Goal: Information Seeking & Learning: Learn about a topic

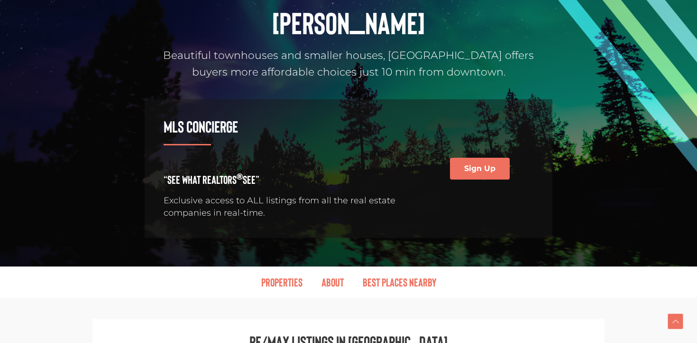
scroll to position [169, 0]
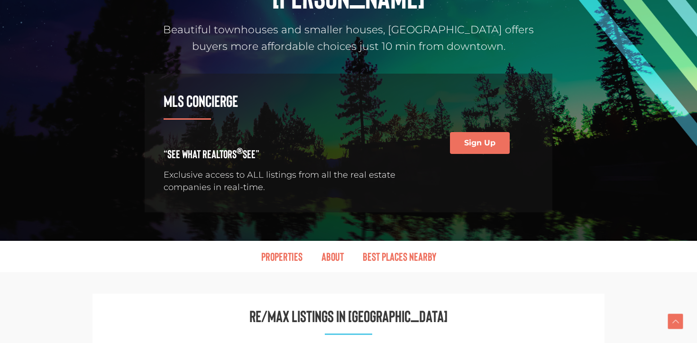
drag, startPoint x: 496, startPoint y: 260, endPoint x: 488, endPoint y: 260, distance: 8.1
click at [490, 260] on nav "Properties About Best Places Nearby" at bounding box center [348, 256] width 531 height 22
click at [292, 254] on link "Properties" at bounding box center [282, 256] width 60 height 22
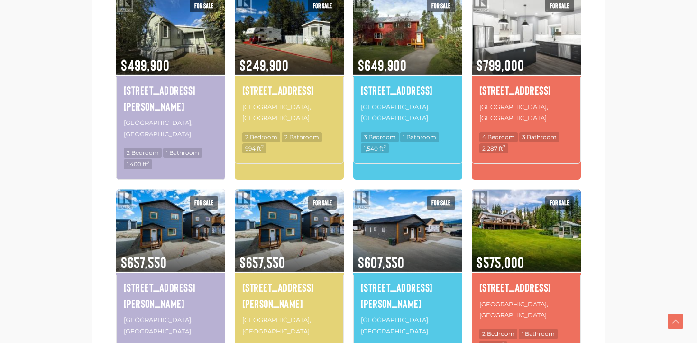
scroll to position [822, 0]
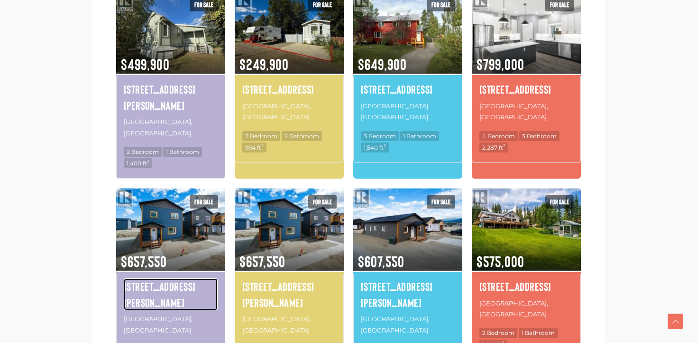
click at [150, 278] on h4 "[STREET_ADDRESS][PERSON_NAME]" at bounding box center [171, 294] width 94 height 32
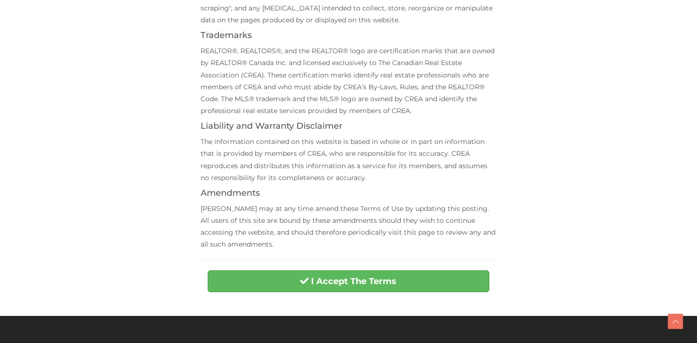
scroll to position [288, 0]
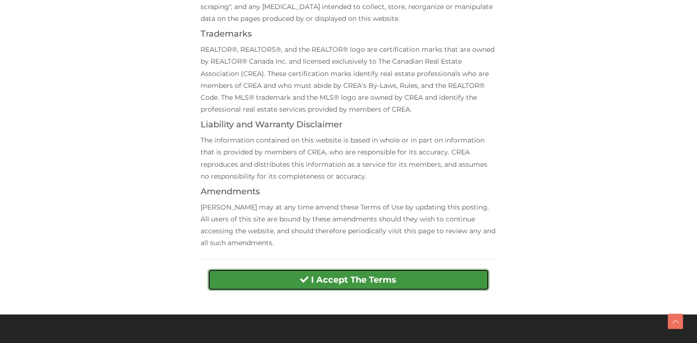
click at [326, 282] on strong "I Accept The Terms" at bounding box center [353, 279] width 85 height 10
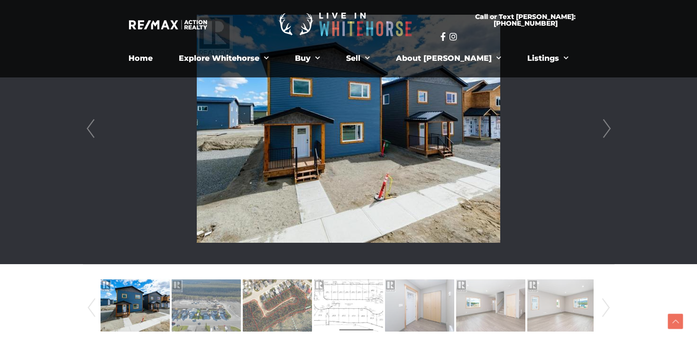
scroll to position [235, 0]
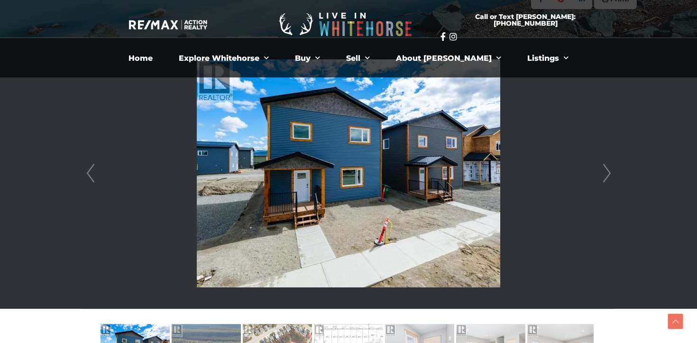
click at [605, 167] on link "Next" at bounding box center [607, 173] width 14 height 270
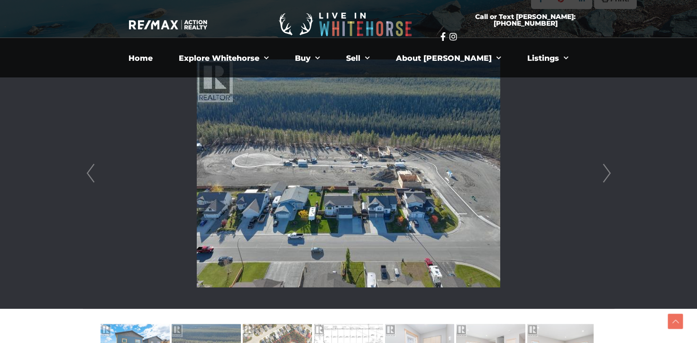
click at [605, 167] on link "Next" at bounding box center [607, 173] width 14 height 270
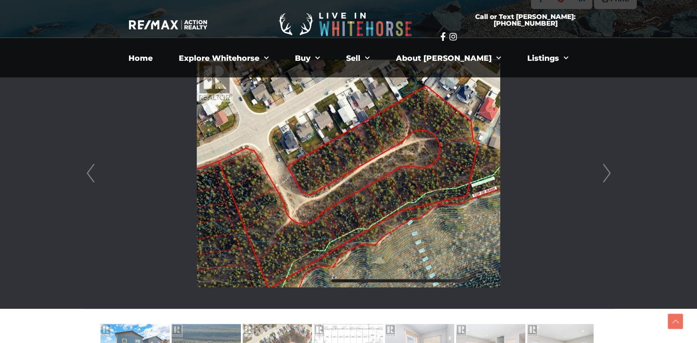
click at [605, 167] on link "Next" at bounding box center [607, 173] width 14 height 270
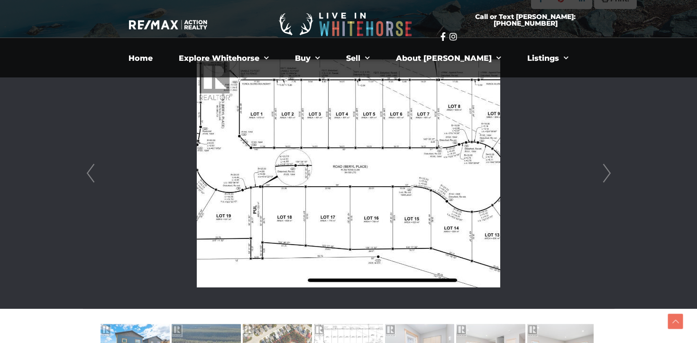
click at [605, 167] on link "Next" at bounding box center [607, 173] width 14 height 270
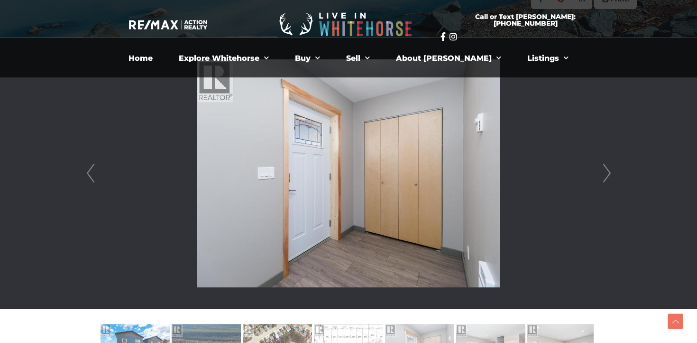
click at [605, 167] on link "Next" at bounding box center [607, 173] width 14 height 270
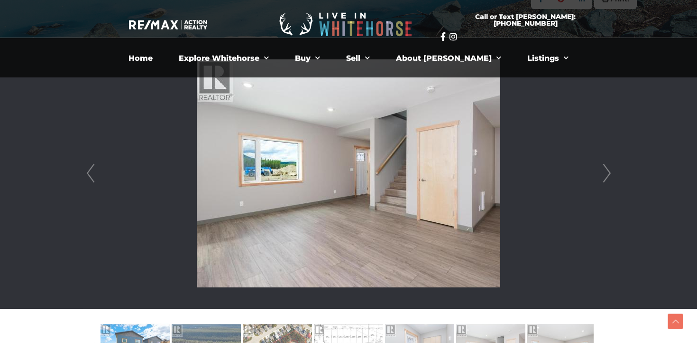
click at [605, 167] on link "Next" at bounding box center [607, 173] width 14 height 270
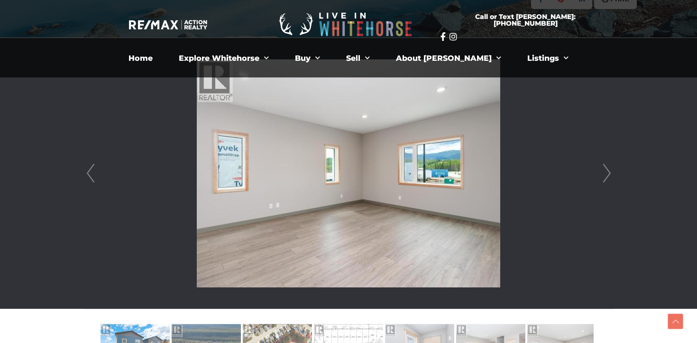
click at [605, 167] on link "Next" at bounding box center [607, 173] width 14 height 270
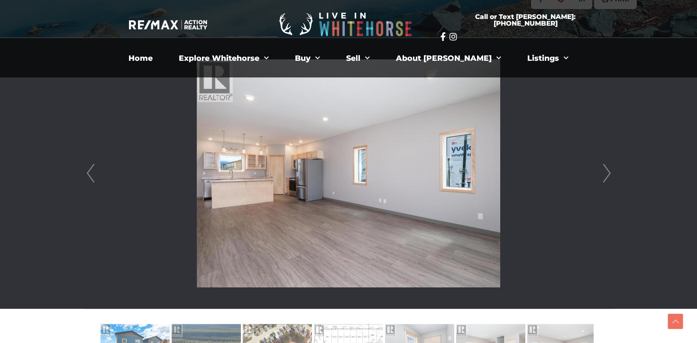
click at [605, 167] on link "Next" at bounding box center [607, 173] width 14 height 270
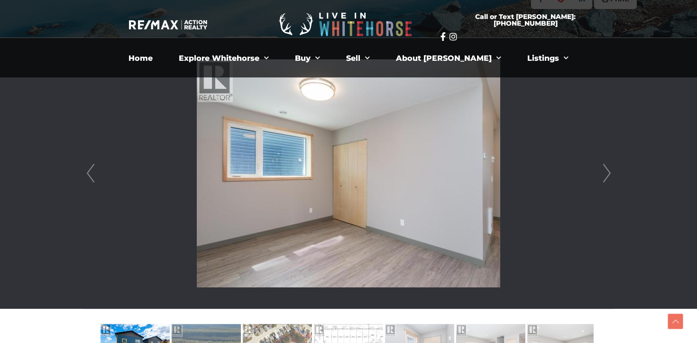
click at [605, 167] on link "Next" at bounding box center [607, 173] width 14 height 270
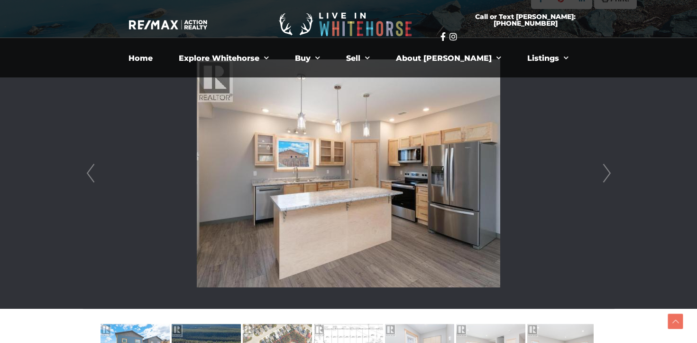
click at [605, 167] on link "Next" at bounding box center [607, 173] width 14 height 270
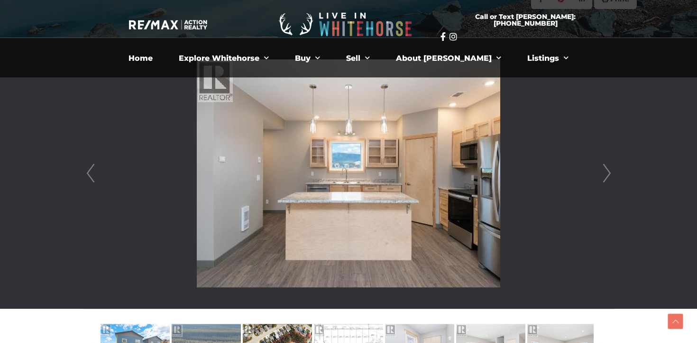
click at [605, 167] on link "Next" at bounding box center [607, 173] width 14 height 270
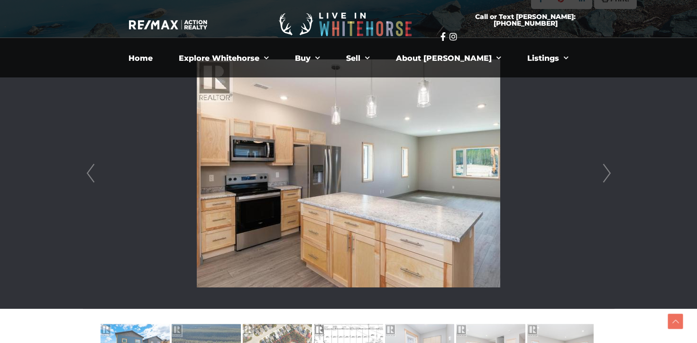
click at [605, 167] on link "Next" at bounding box center [607, 173] width 14 height 270
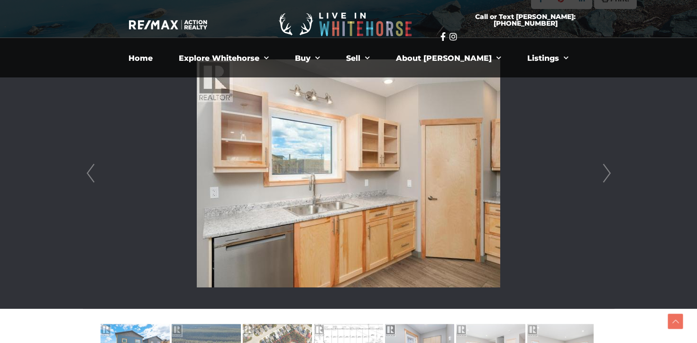
click at [605, 167] on link "Next" at bounding box center [607, 173] width 14 height 270
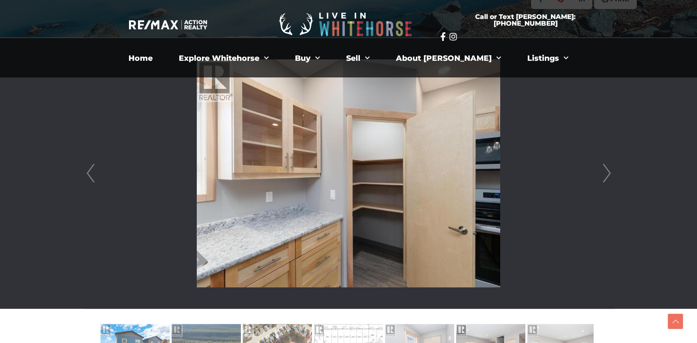
click at [605, 167] on link "Next" at bounding box center [607, 173] width 14 height 270
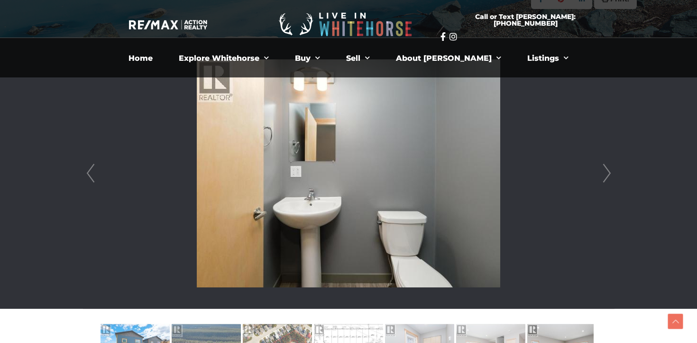
click at [605, 167] on link "Next" at bounding box center [607, 173] width 14 height 270
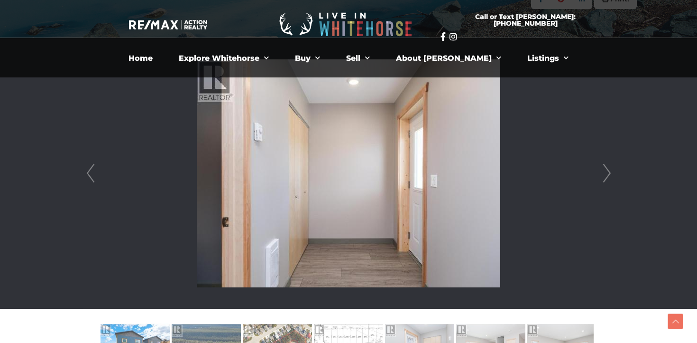
click at [605, 167] on link "Next" at bounding box center [607, 173] width 14 height 270
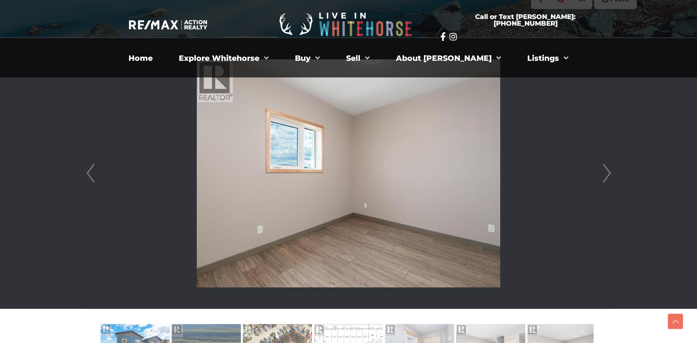
click at [605, 167] on link "Next" at bounding box center [607, 173] width 14 height 270
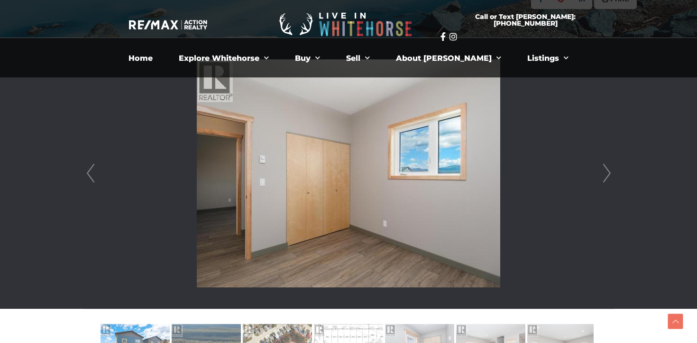
click at [605, 167] on link "Next" at bounding box center [607, 173] width 14 height 270
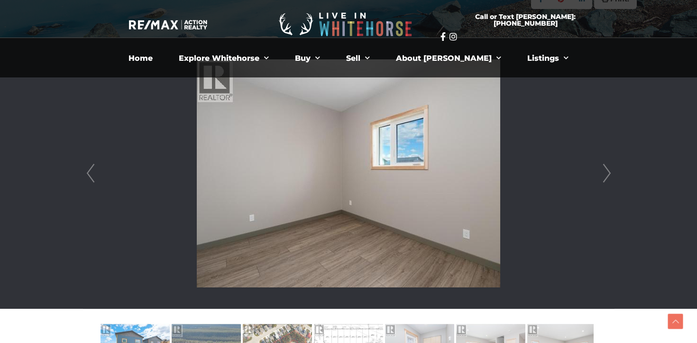
click at [605, 167] on link "Next" at bounding box center [607, 173] width 14 height 270
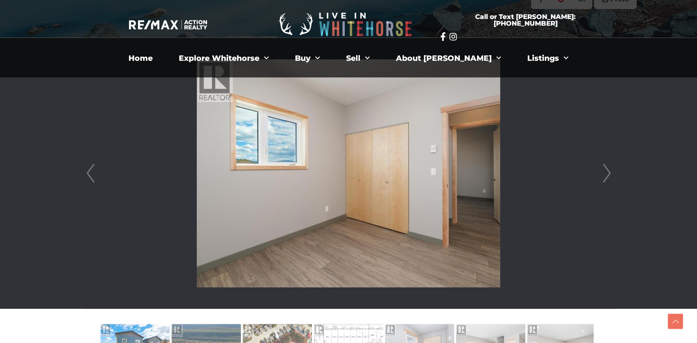
click at [605, 167] on link "Next" at bounding box center [607, 173] width 14 height 270
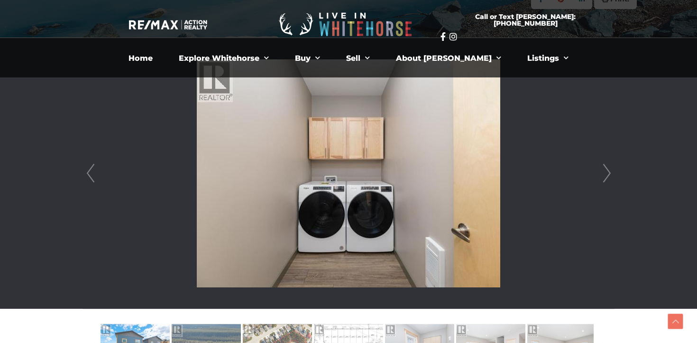
click at [605, 167] on link "Next" at bounding box center [607, 173] width 14 height 270
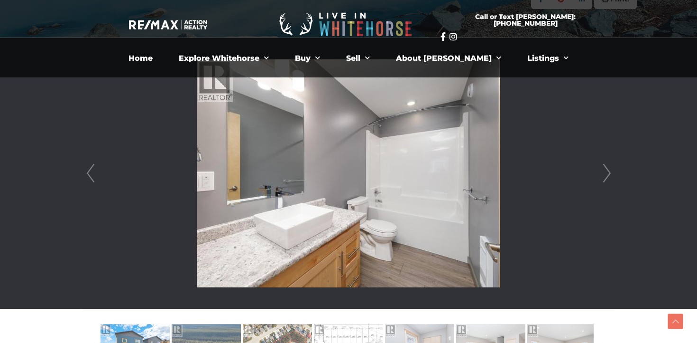
click at [605, 167] on link "Next" at bounding box center [607, 173] width 14 height 270
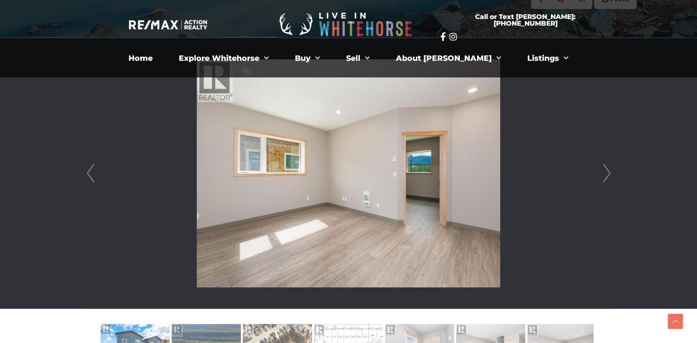
click at [605, 167] on link "Next" at bounding box center [607, 173] width 14 height 270
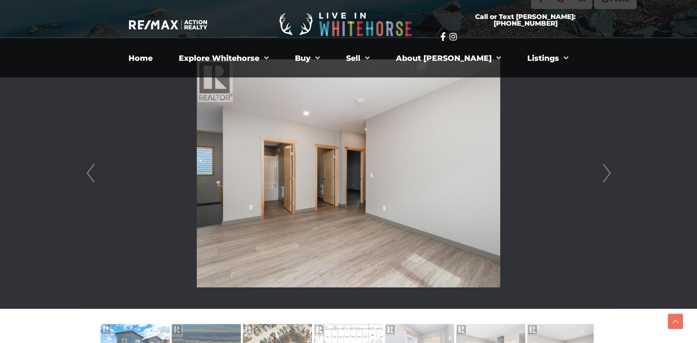
click at [605, 167] on link "Next" at bounding box center [607, 173] width 14 height 270
